Goal: Task Accomplishment & Management: Complete application form

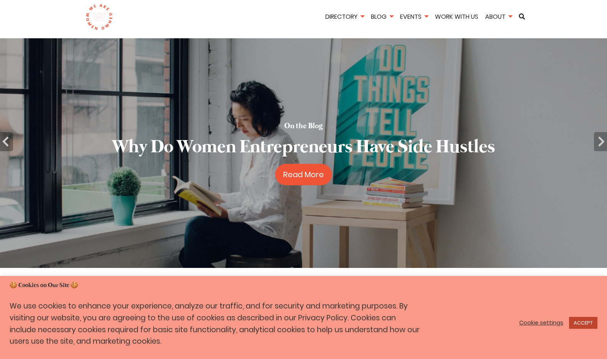
click at [584, 323] on link "ACCEPT" at bounding box center [583, 323] width 28 height 12
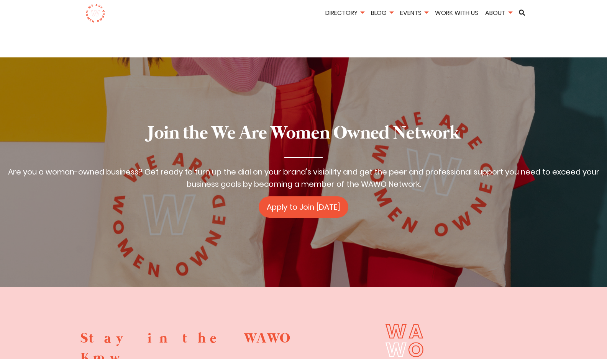
scroll to position [1193, 0]
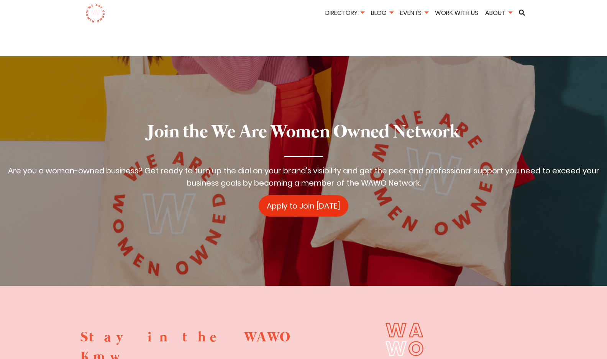
click at [304, 195] on link "Apply to Join [DATE]" at bounding box center [304, 205] width 90 height 21
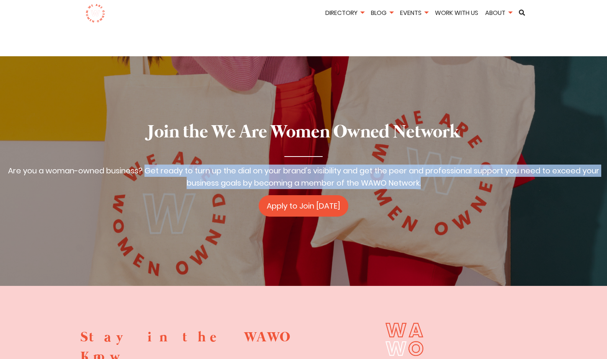
drag, startPoint x: 424, startPoint y: 161, endPoint x: 143, endPoint y: 153, distance: 281.0
click at [143, 165] on p "Are you a woman-owned business? Get ready to turn up the dial on your brand’s v…" at bounding box center [303, 177] width 607 height 25
copy p "Get ready to turn up the dial on your brand’s visibility and get the peer and p…"
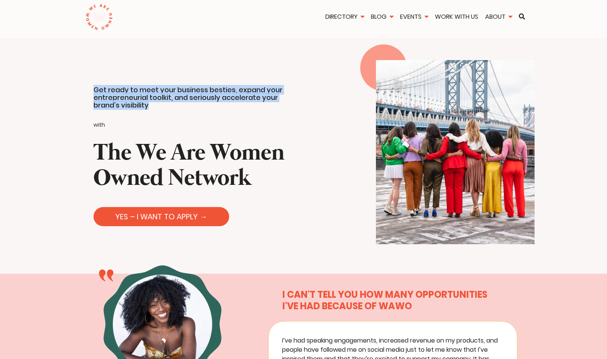
drag, startPoint x: 149, startPoint y: 104, endPoint x: 88, endPoint y: 88, distance: 63.7
click at [88, 88] on div "Get ready to meet your business besties, expand your entrepreneurial toolkit, a…" at bounding box center [151, 152] width 303 height 227
copy p "Get ready to meet your business besties, expand your entrepreneurial toolkit, a…"
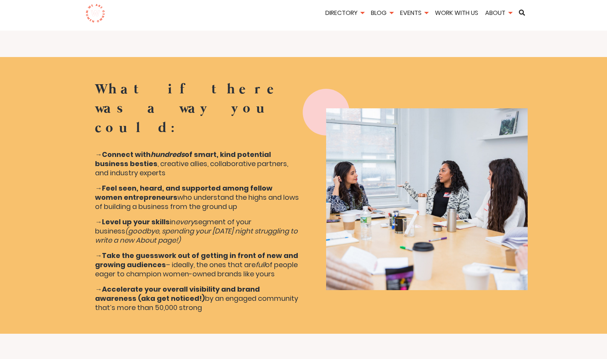
scroll to position [1047, 0]
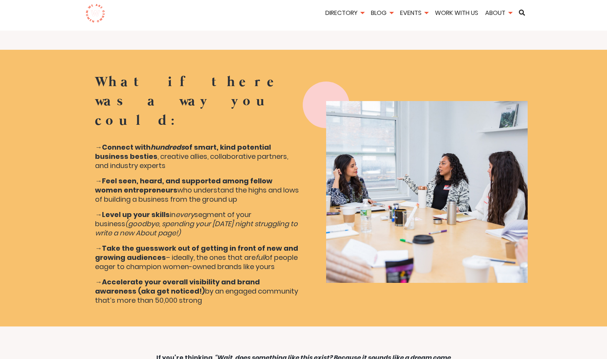
drag, startPoint x: 161, startPoint y: 223, endPoint x: 93, endPoint y: 34, distance: 200.5
click at [93, 73] on div "What if there was a way you could: → Connect with hundreds of smart, kind poten…" at bounding box center [197, 192] width 212 height 239
copy div "What if there was a way you could: → Connect with hundreds of smart, kind poten…"
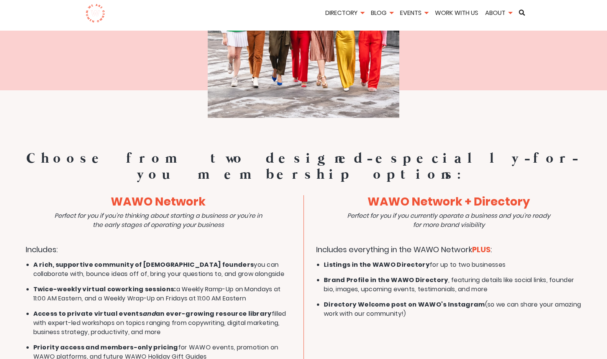
scroll to position [1775, 0]
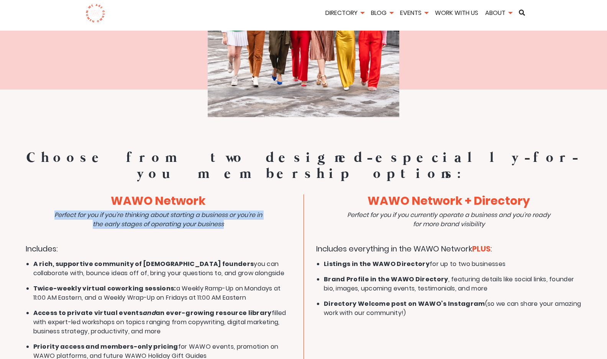
drag, startPoint x: 53, startPoint y: 119, endPoint x: 236, endPoint y: 130, distance: 183.5
click at [236, 211] on p "Perfect for you if you’re thinking about starting a business or you’re in the e…" at bounding box center [158, 220] width 213 height 18
copy icon "Perfect for you if you’re thinking about starting a business or you’re in the e…"
drag, startPoint x: 216, startPoint y: 263, endPoint x: 30, endPoint y: 171, distance: 208.2
click at [33, 260] on ul "A rich, supportive community of [DEMOGRAPHIC_DATA] founders you can collaborate…" at bounding box center [162, 310] width 258 height 101
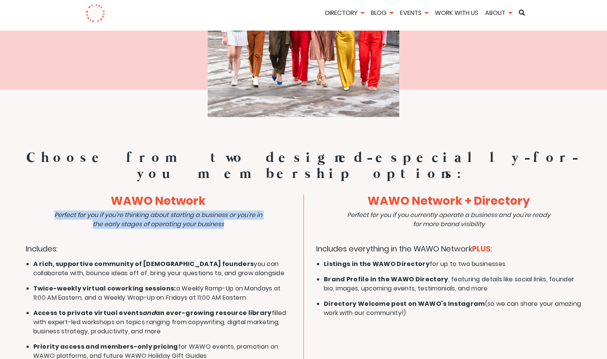
copy ul "A rich, supportive community of [DEMOGRAPHIC_DATA] founders you can collaborate…"
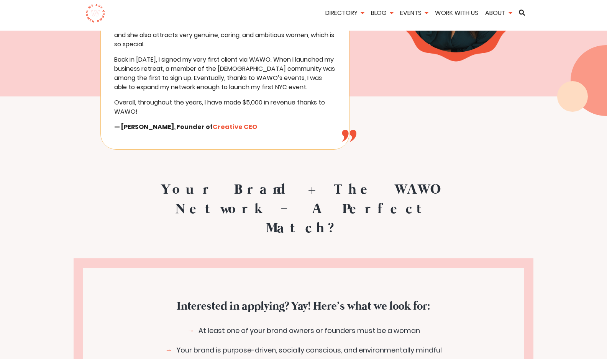
scroll to position [2279, 0]
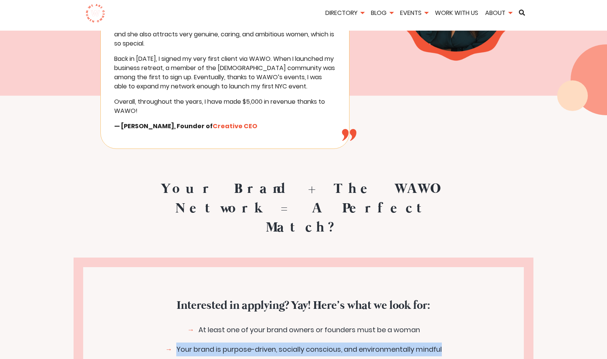
drag, startPoint x: 444, startPoint y: 233, endPoint x: 175, endPoint y: 241, distance: 269.1
click at [175, 343] on li "Your brand is purpose-driven, socially conscious, and environmentally mindful" at bounding box center [303, 350] width 307 height 14
copy li "Your brand is purpose-driven, socially conscious, and environmentally mindful"
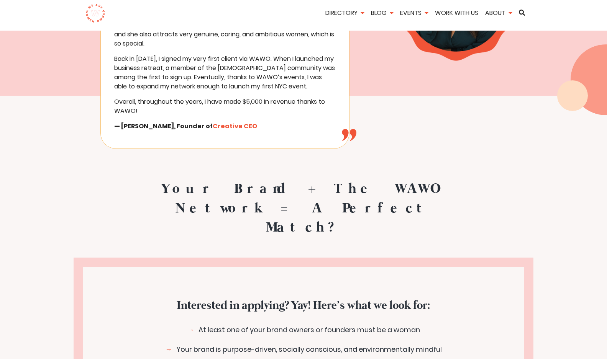
drag, startPoint x: 425, startPoint y: 274, endPoint x: 177, endPoint y: 275, distance: 247.9
copy li "You have a strong brand with gorgeous visuals and a compelling brand story"
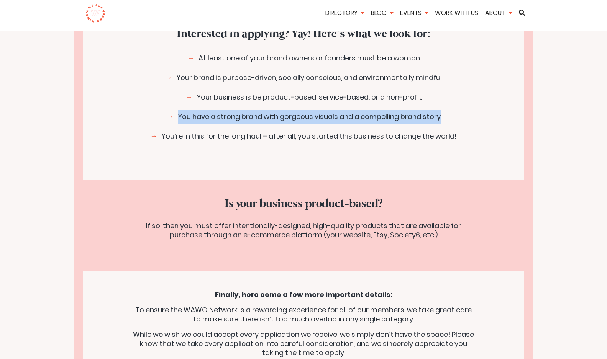
scroll to position [2552, 0]
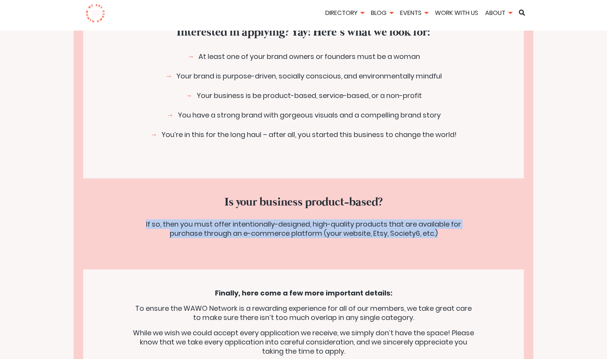
drag, startPoint x: 440, startPoint y: 119, endPoint x: 140, endPoint y: 113, distance: 300.5
click at [140, 220] on p "If so, then you must offer intentionally-designed, high-quality products that a…" at bounding box center [303, 229] width 357 height 18
copy p "If so, then you must offer intentionally-designed, high-quality products that a…"
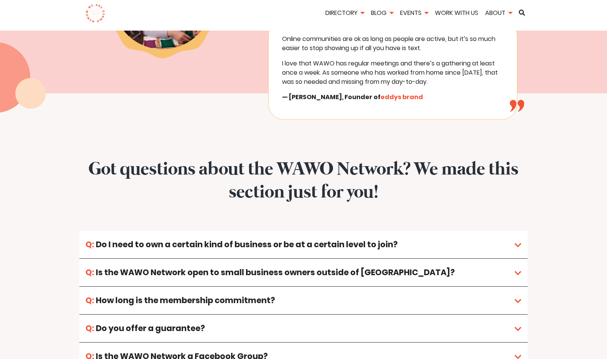
scroll to position [4708, 0]
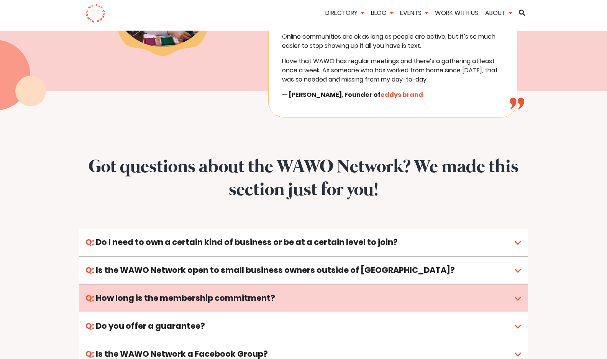
click at [519, 285] on link "How long is the membership commitment?" at bounding box center [303, 299] width 448 height 28
